Goal: Task Accomplishment & Management: Manage account settings

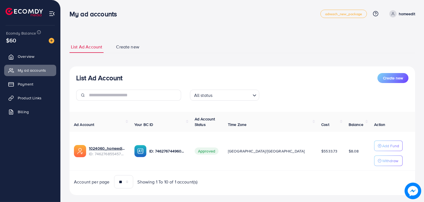
click at [261, 45] on ul "List Ad Account Create new" at bounding box center [241, 47] width 345 height 12
